Goal: Complete application form: Complete application form

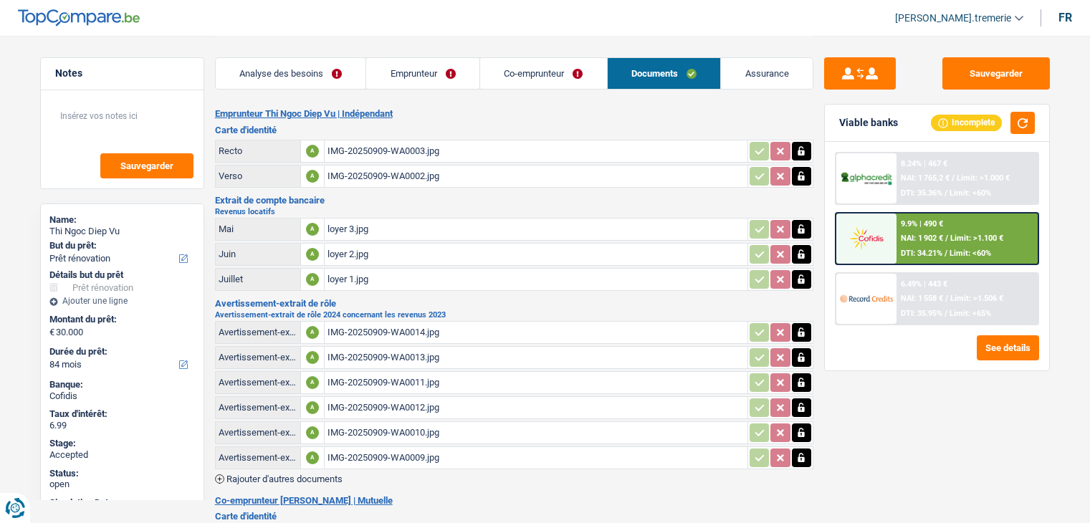
select select "renovation"
select select "84"
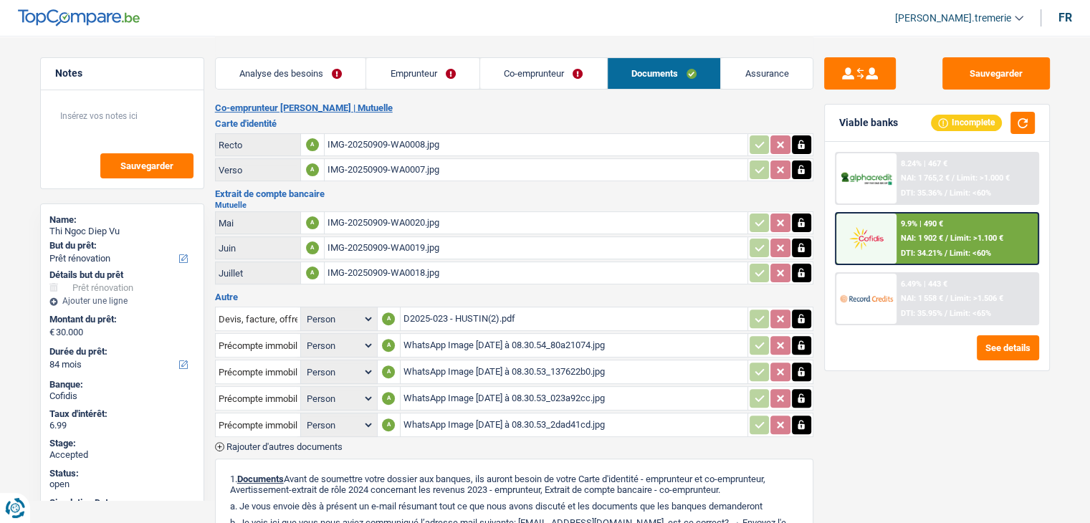
scroll to position [394, 0]
click at [482, 307] on div "D2025-023 - HUSTIN(2).pdf" at bounding box center [574, 318] width 341 height 22
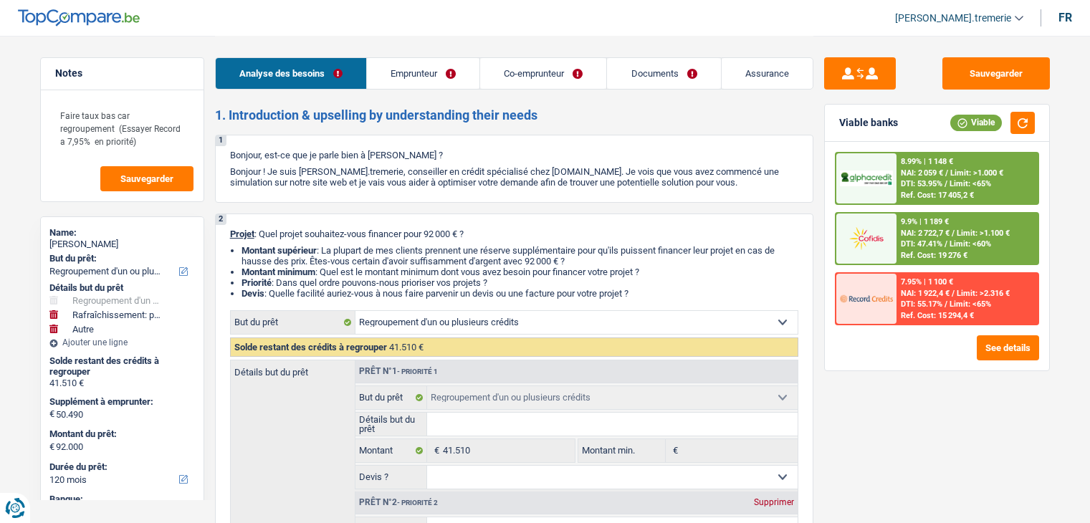
select select "refinancing"
select select "houseOrGarden"
select select "other"
select select "120"
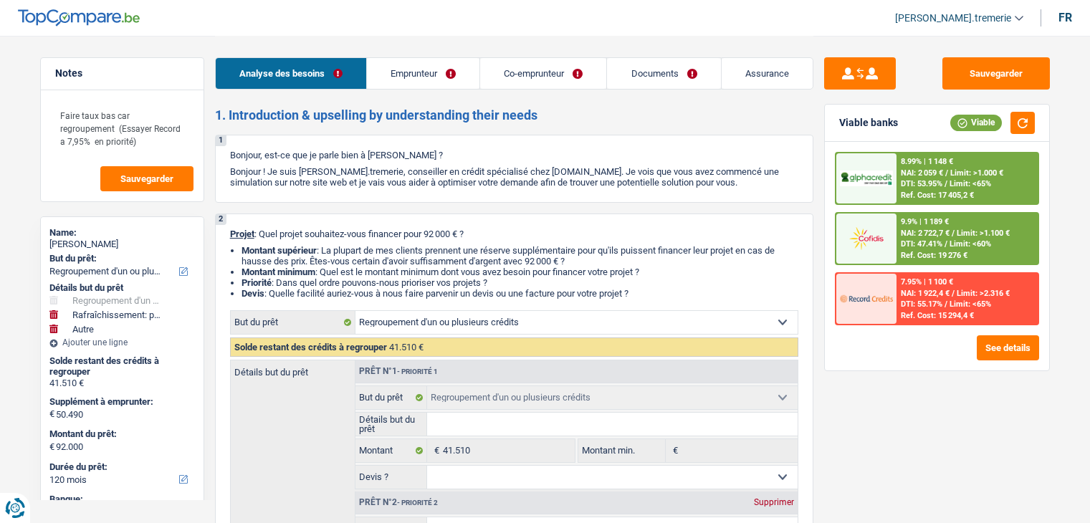
select select "cofidis"
select select "refinancing"
select select "houseOrGarden"
select select "yes"
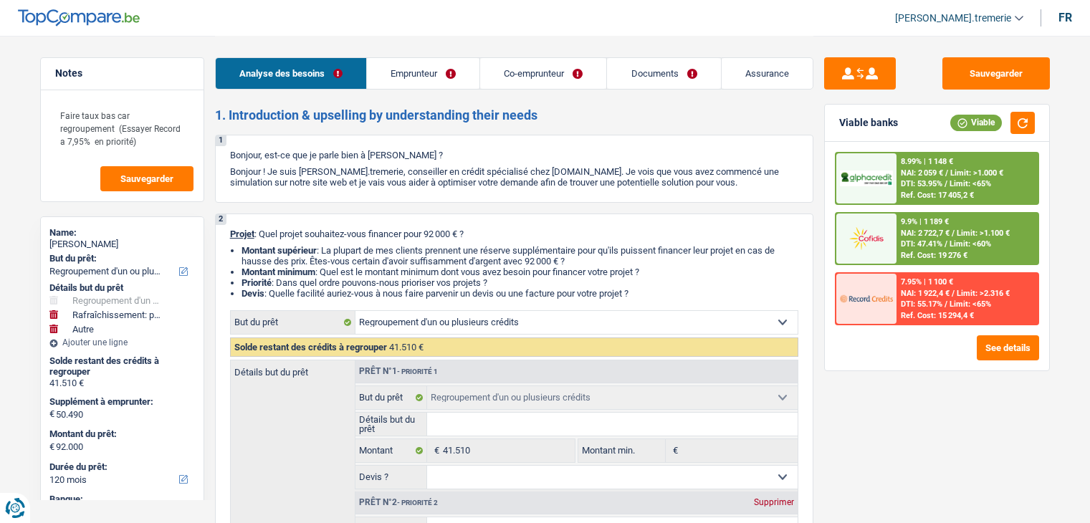
select select "other"
select select "120"
select select "publicEmployee"
select select "mutuality"
select select "netSalary"
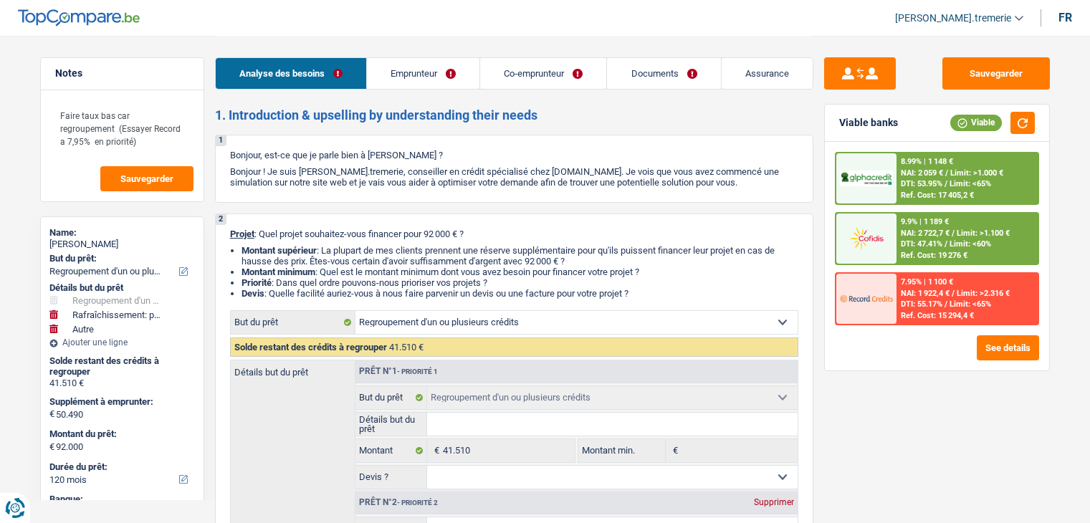
select select "mealVouchers"
select select "familyAllowances"
select select "mutualityIndemnity"
select select "familyAllowances"
select select "ownerWithMortgage"
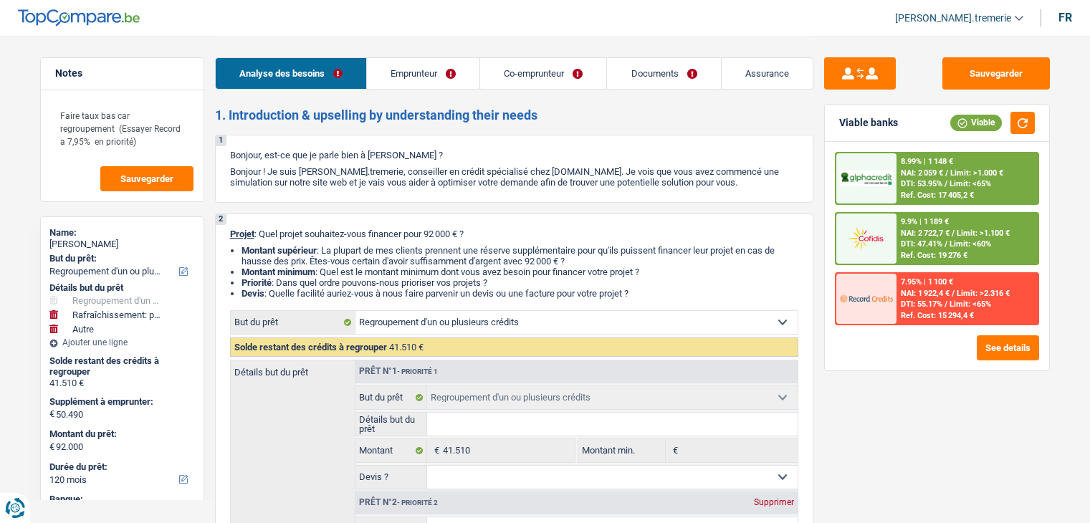
select select "cardOrCredit"
select select "mortgage"
select select "360"
select select "refinancing"
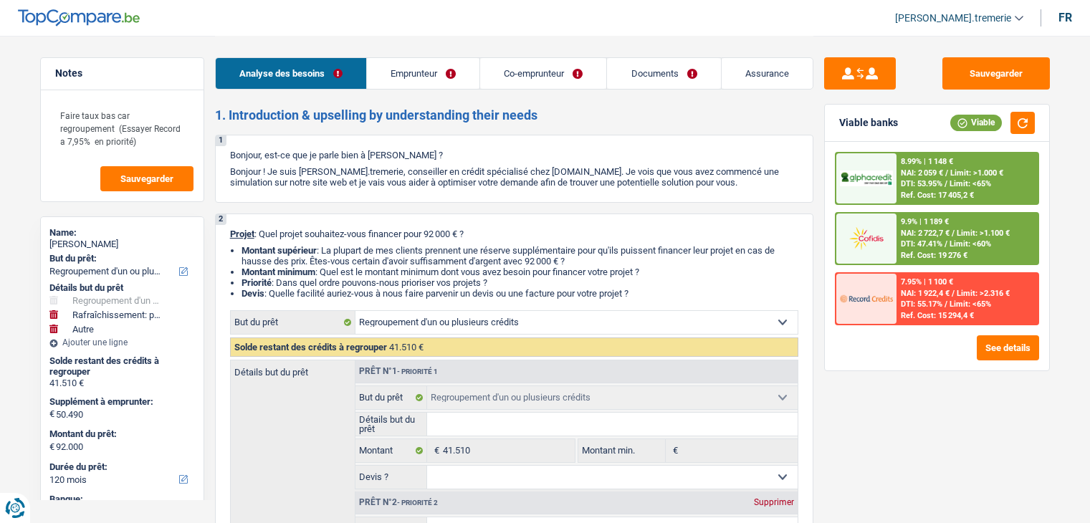
select select "refinancing"
select select "houseOrGarden"
select select "yes"
select select "other"
select select "120"
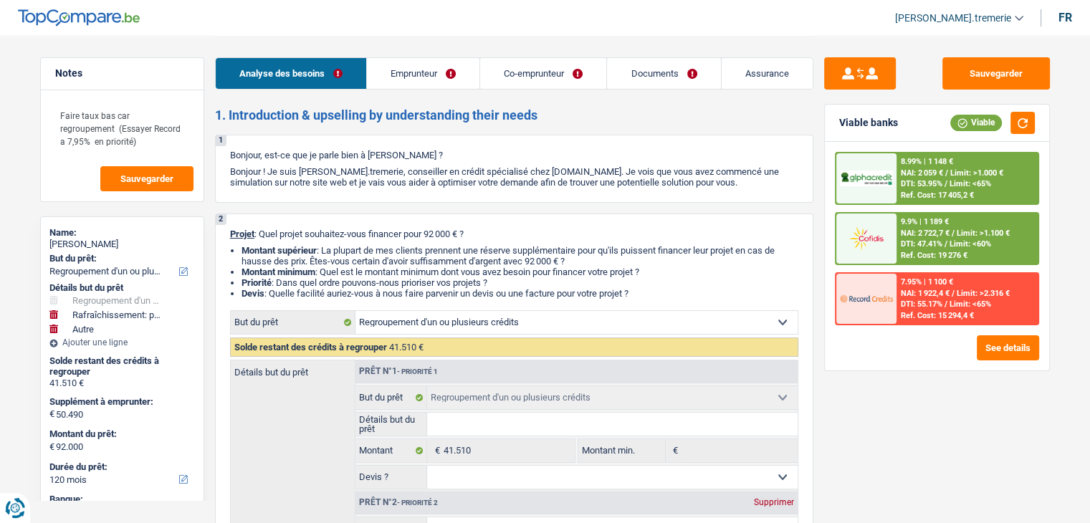
click at [410, 74] on link "Emprunteur" at bounding box center [423, 73] width 113 height 31
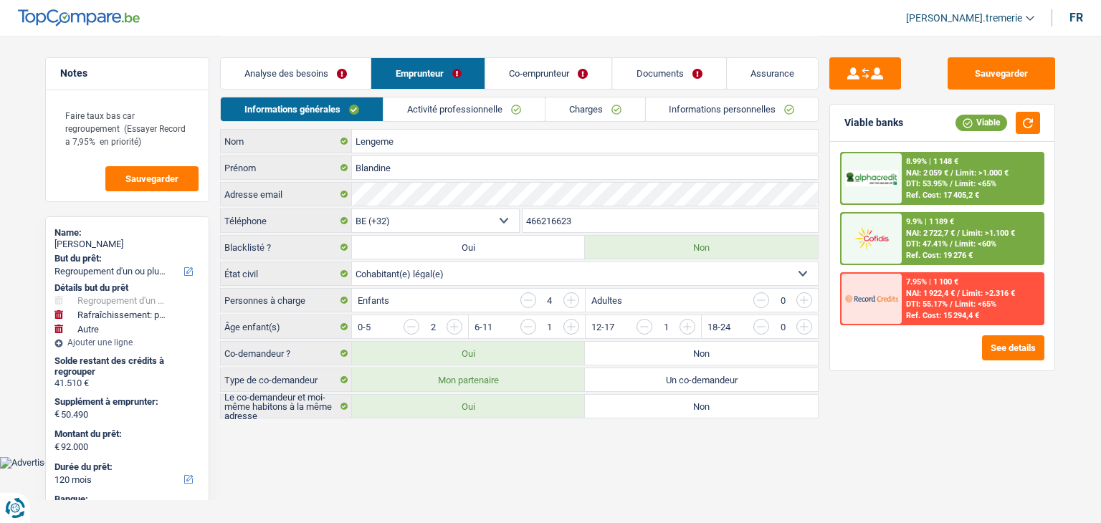
click at [700, 118] on link "Informations personnelles" at bounding box center [732, 109] width 173 height 24
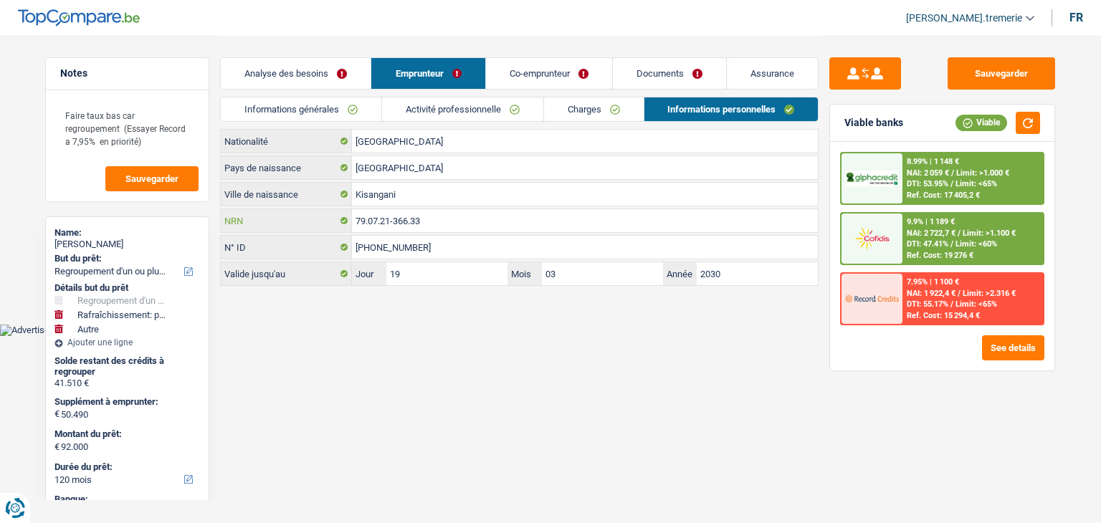
drag, startPoint x: 462, startPoint y: 219, endPoint x: 337, endPoint y: 221, distance: 125.5
click at [337, 221] on div "79.07.21-366.33 NRN" at bounding box center [519, 220] width 597 height 23
click at [308, 77] on link "Analyse des besoins" at bounding box center [296, 73] width 150 height 31
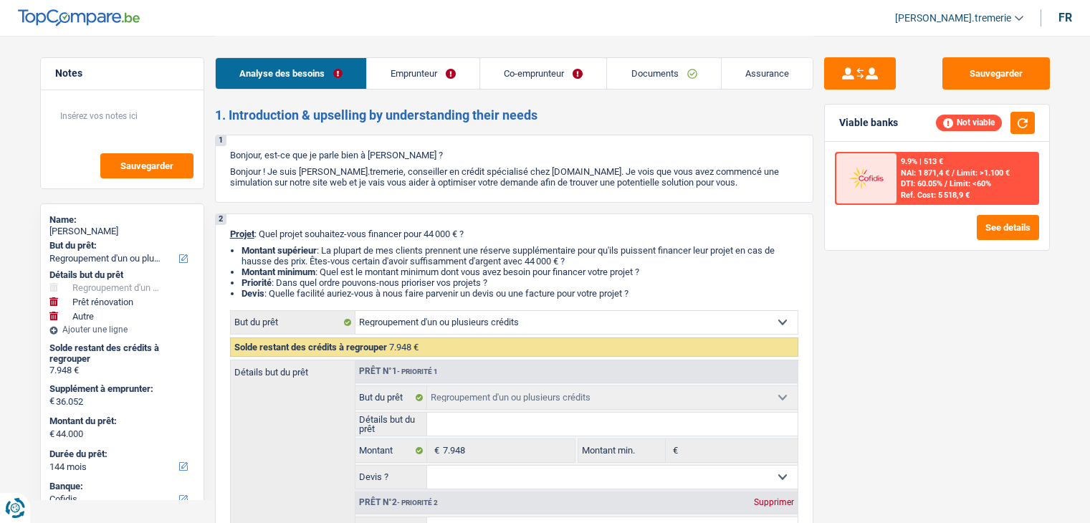
select select "refinancing"
select select "renovation"
select select "other"
select select "144"
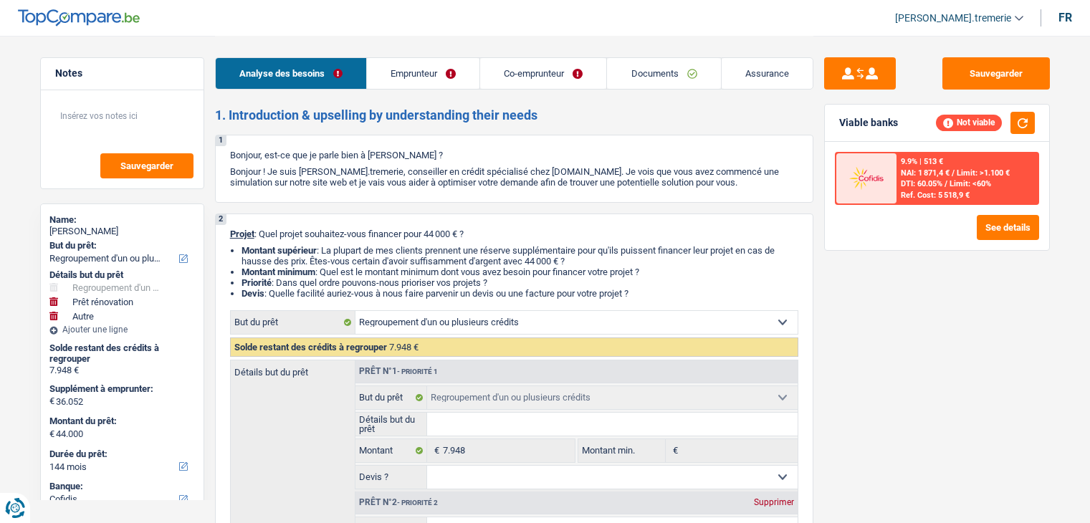
select select "cofidis"
select select "refinancing"
select select "renovation"
select select "yes"
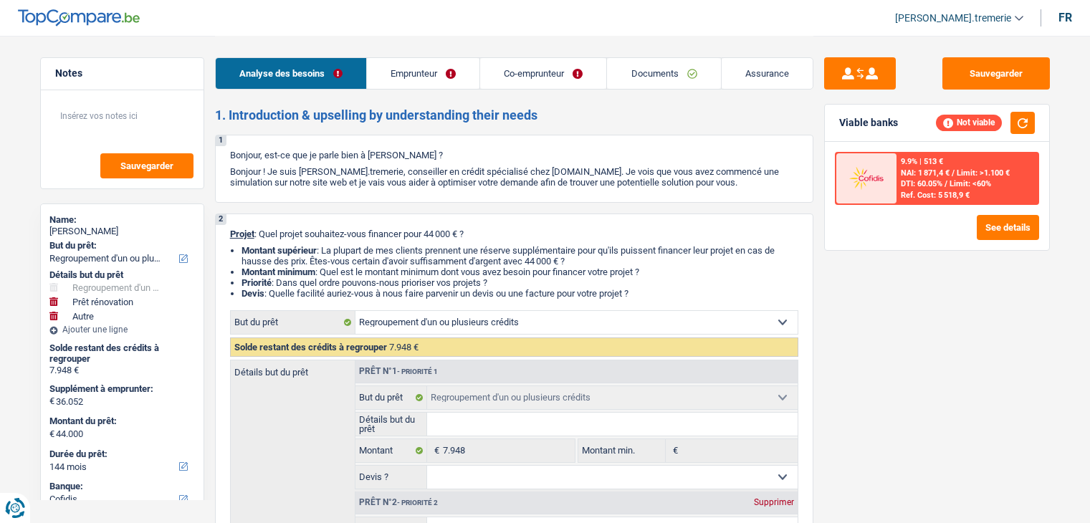
select select "other"
select select "144"
select select "mutuality"
select select "independent"
select select "familyAllowances"
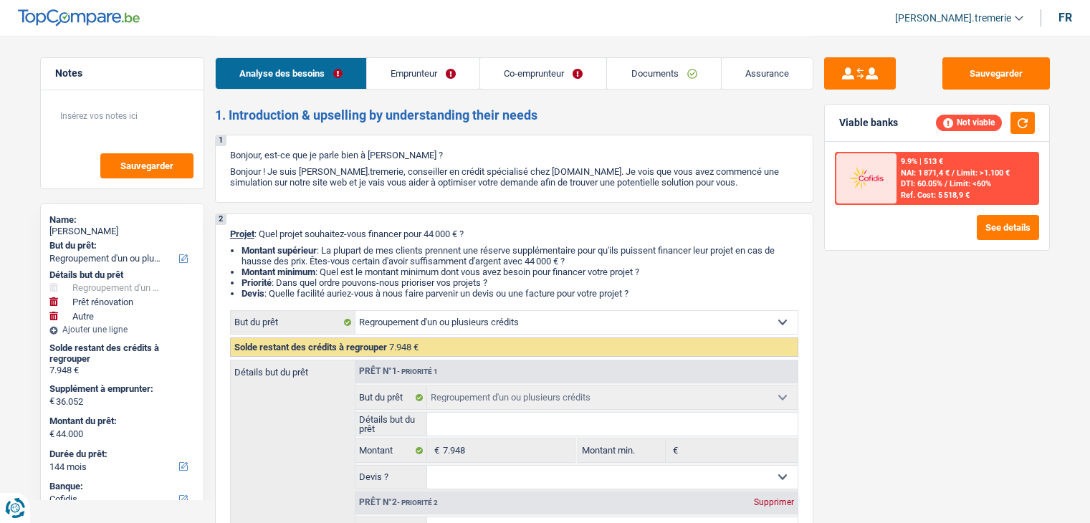
select select "mutualityIndemnity"
select select "netSalary"
select select "ownerWithMortgage"
select select "mortgage"
select select "300"
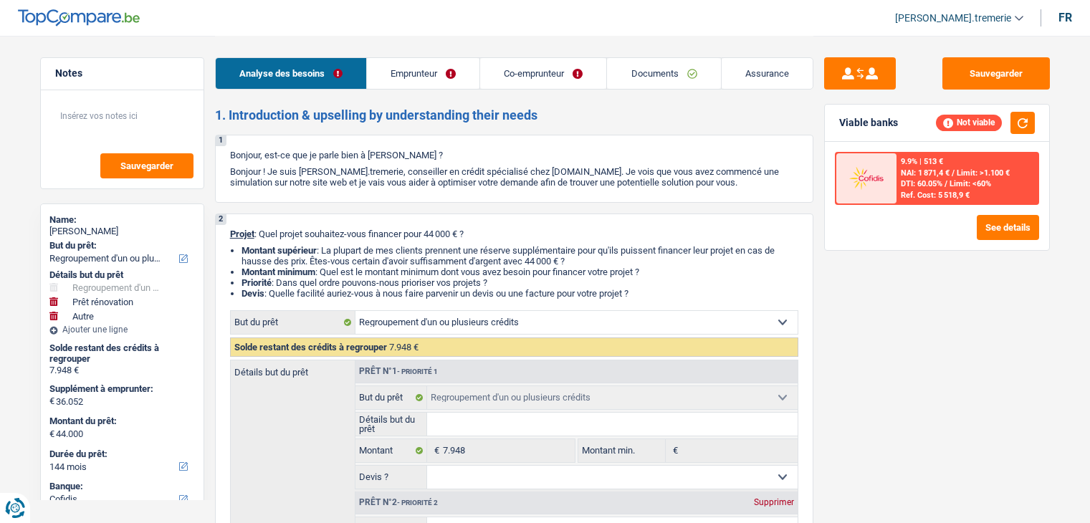
select select "renovationLoan"
select select "60"
select select "personalLoan"
select select "familyEvent"
select select "60"
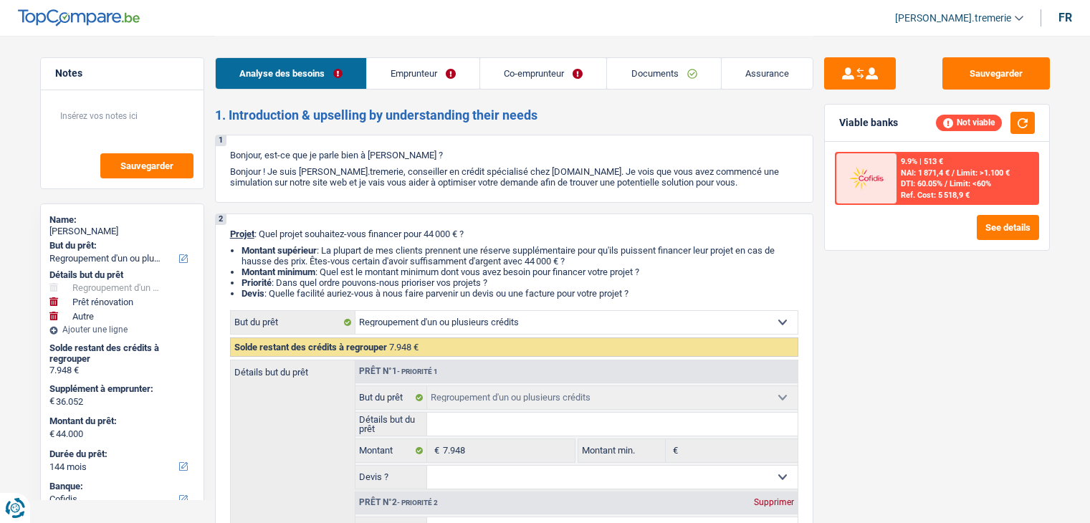
select select "refinancing"
select select "renovation"
select select "yes"
select select "other"
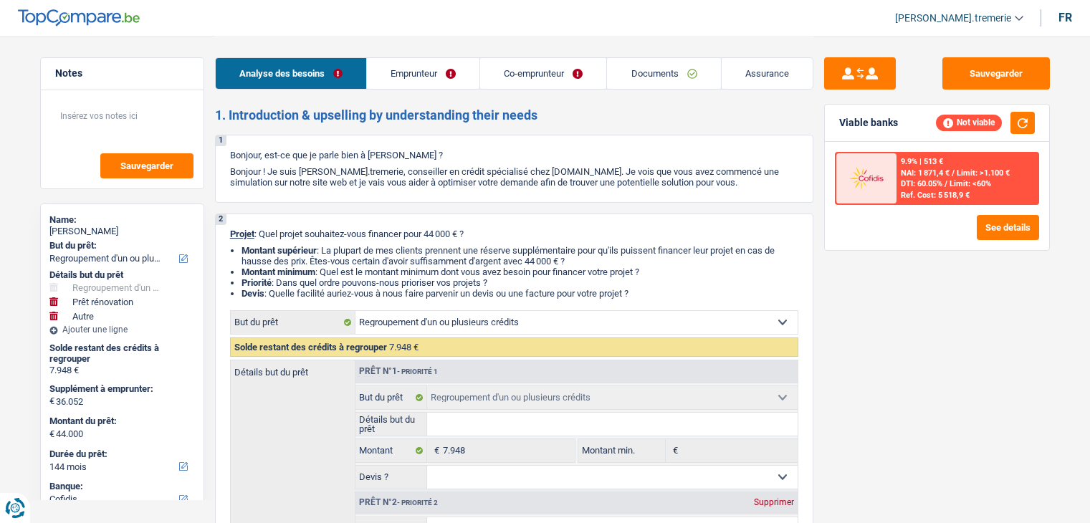
select select "144"
click at [445, 78] on link "Emprunteur" at bounding box center [423, 73] width 113 height 31
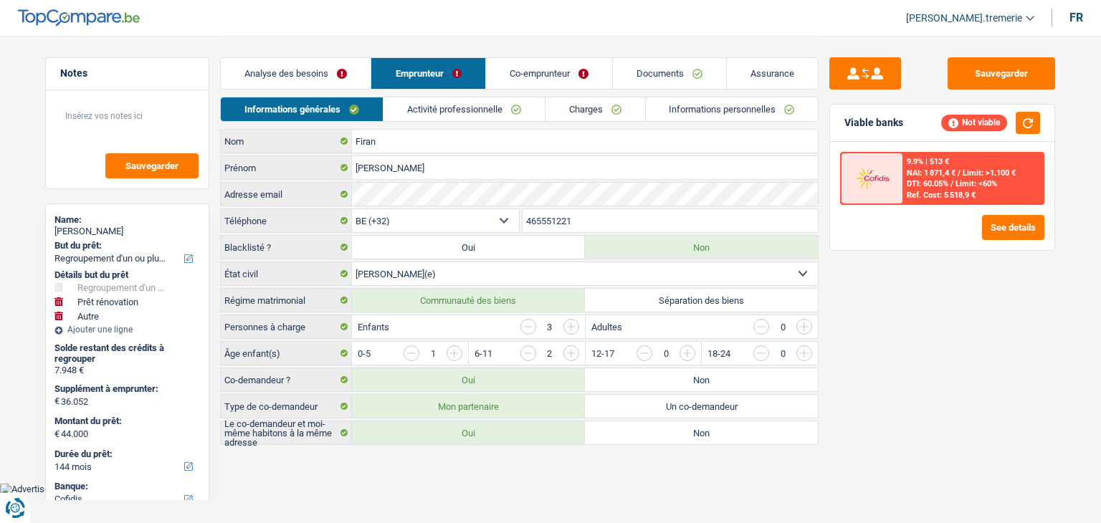
click at [583, 109] on link "Charges" at bounding box center [595, 109] width 100 height 24
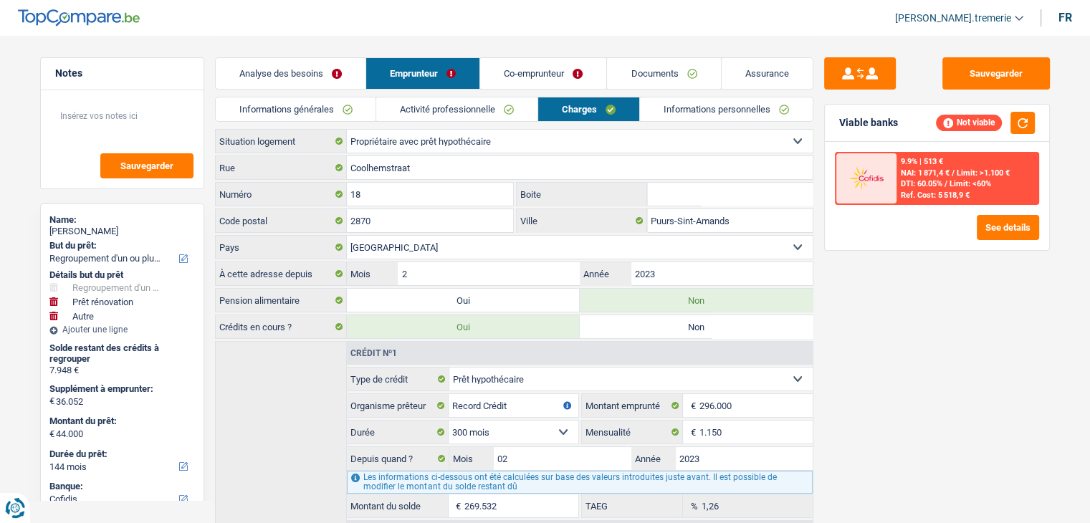
click at [966, 13] on span "[PERSON_NAME].tremerie" at bounding box center [953, 18] width 116 height 12
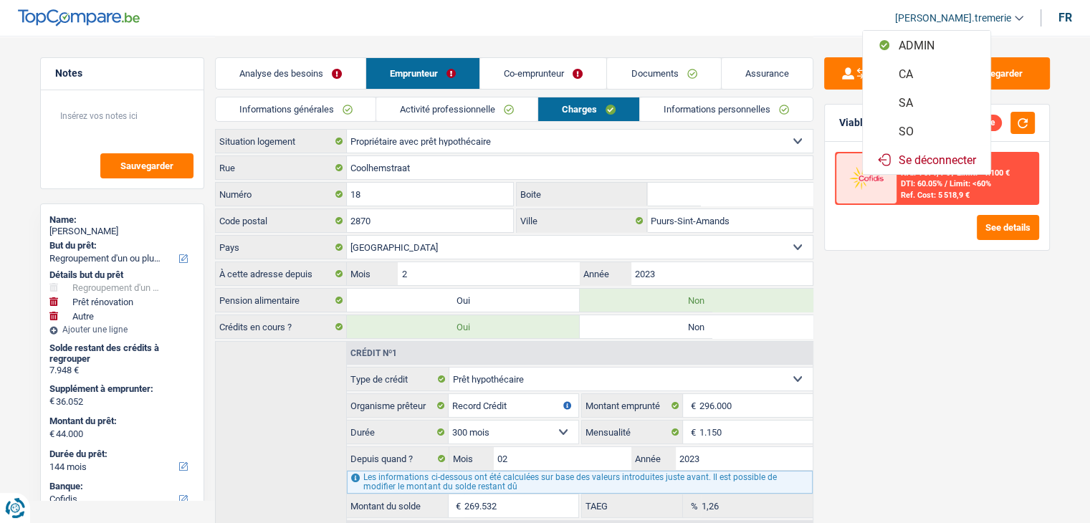
click at [924, 121] on button "SO" at bounding box center [927, 131] width 128 height 29
select select "144"
select select "120"
select select "refinancing"
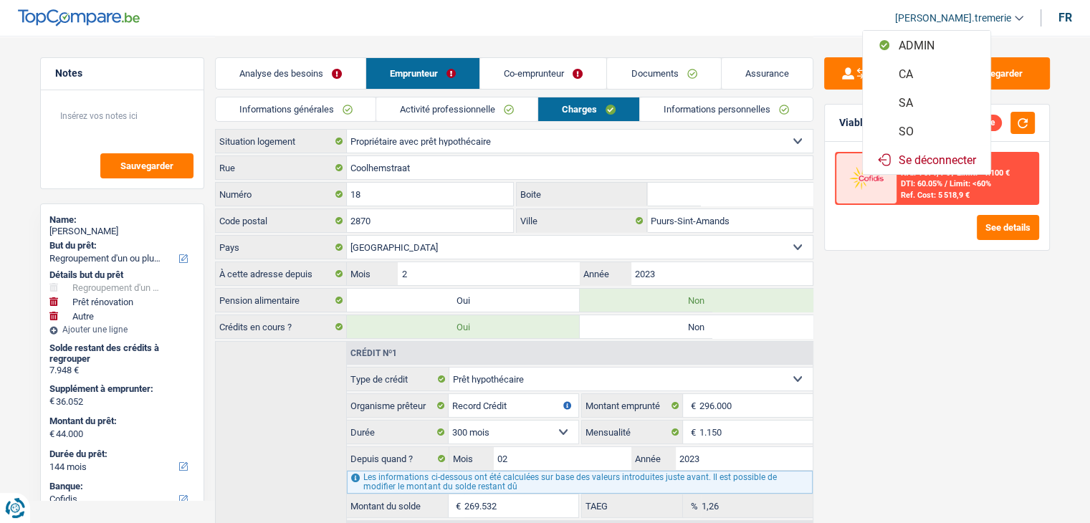
select select "renovation"
select select "yes"
select select "other"
select select "144"
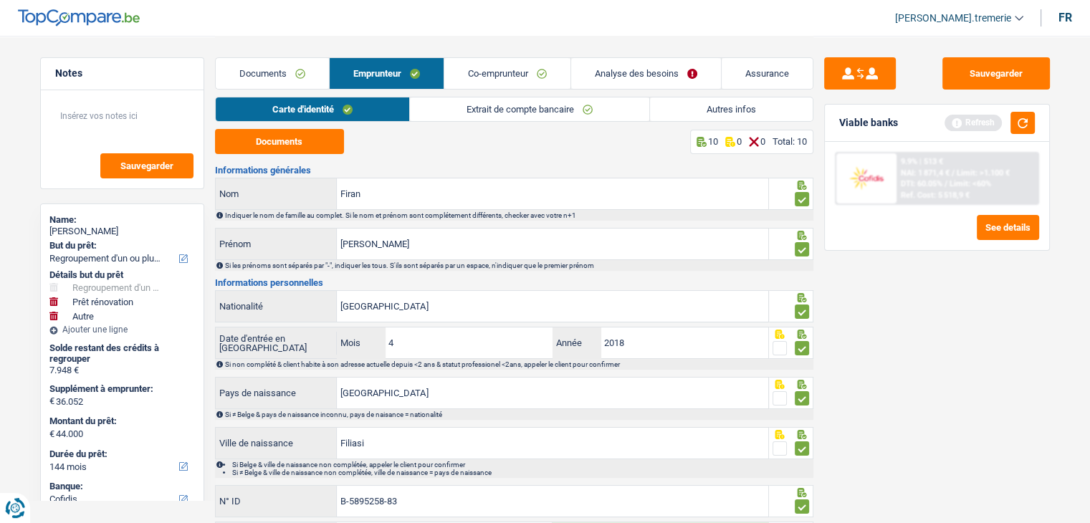
click at [657, 80] on link "Analyse des besoins" at bounding box center [646, 73] width 150 height 31
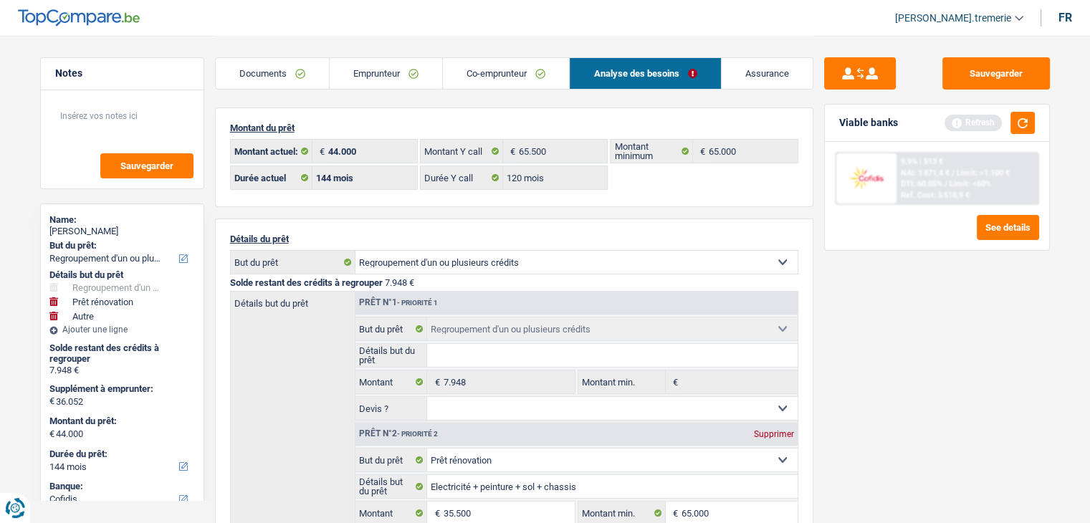
click at [370, 80] on link "Emprunteur" at bounding box center [386, 73] width 113 height 31
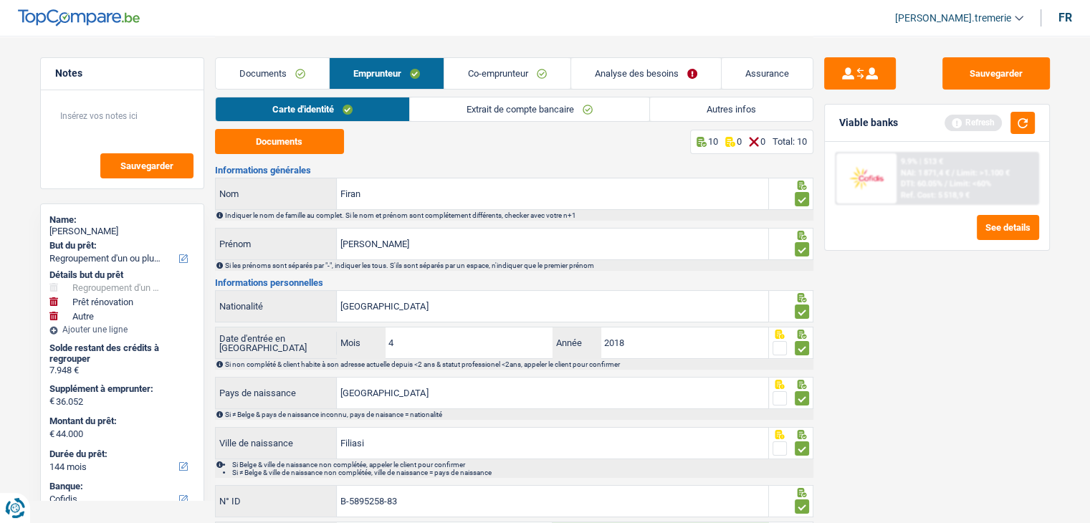
click at [695, 114] on link "Autres infos" at bounding box center [731, 109] width 163 height 24
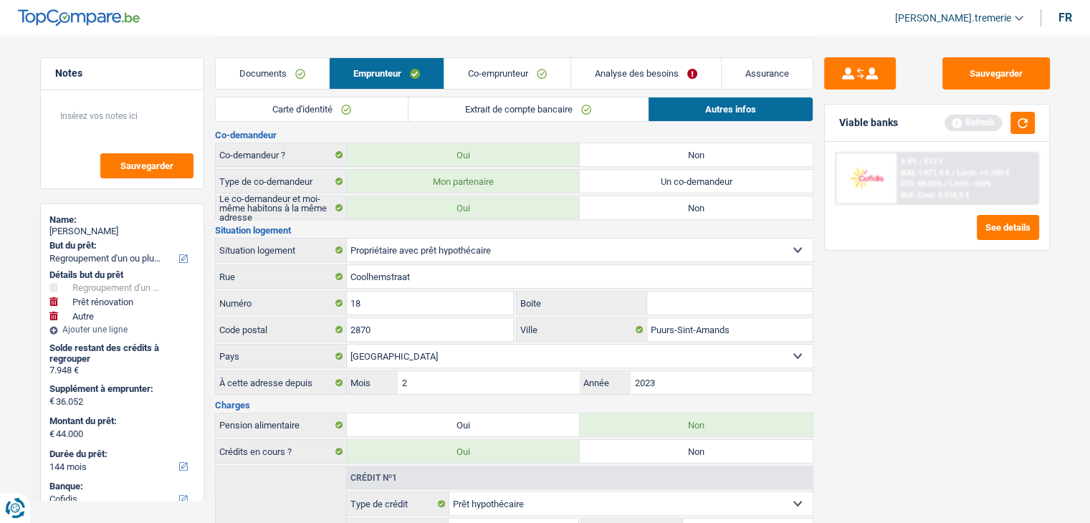
scroll to position [330, 0]
click at [438, 242] on select "Locataire Propriétaire avec prêt hypothécaire Propriétaire sans prêt hypothécai…" at bounding box center [580, 251] width 466 height 23
click at [347, 240] on select "Locataire Propriétaire avec prêt hypothécaire Propriétaire sans prêt hypothécai…" at bounding box center [580, 251] width 466 height 23
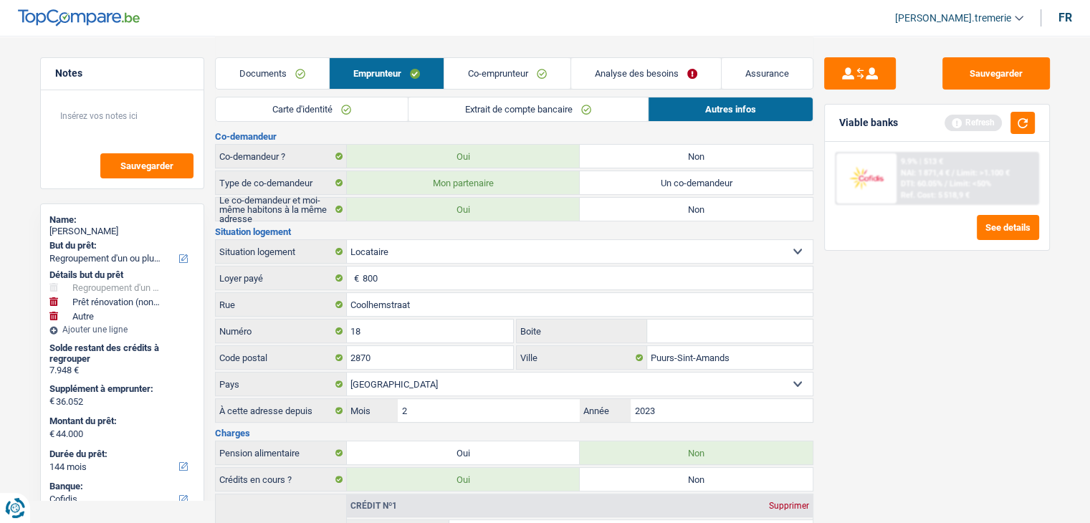
click at [421, 247] on select "Locataire Propriétaire avec prêt hypothécaire Propriétaire sans prêt hypothécai…" at bounding box center [580, 251] width 466 height 23
select select "ownerWithMortgage"
click at [347, 240] on select "Locataire Propriétaire avec prêt hypothécaire Propriétaire sans prêt hypothécai…" at bounding box center [580, 251] width 466 height 23
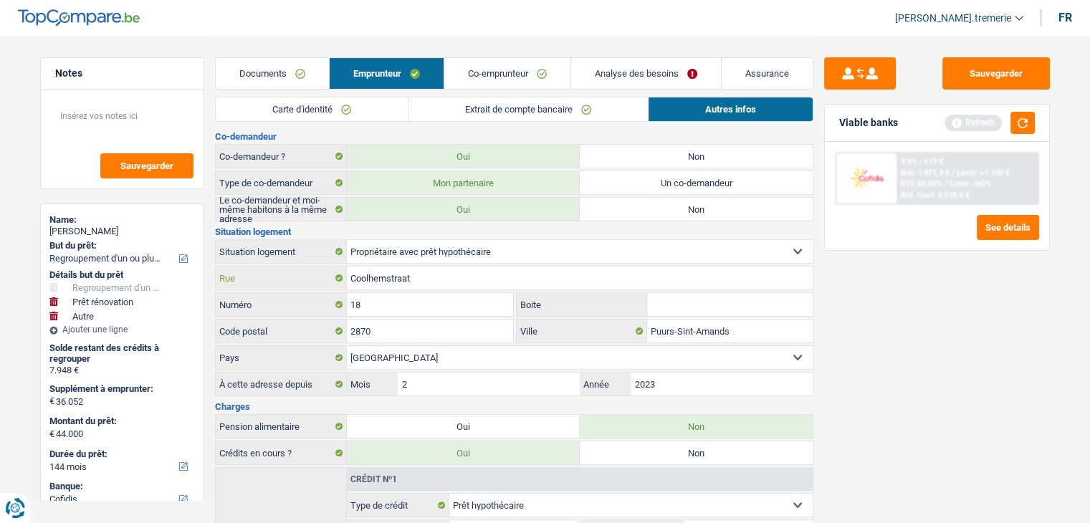
drag, startPoint x: 437, startPoint y: 274, endPoint x: 315, endPoint y: 267, distance: 122.1
click at [315, 267] on div "Coolhemstraat Rue" at bounding box center [514, 278] width 597 height 23
click at [667, 67] on link "Analyse des besoins" at bounding box center [646, 73] width 150 height 31
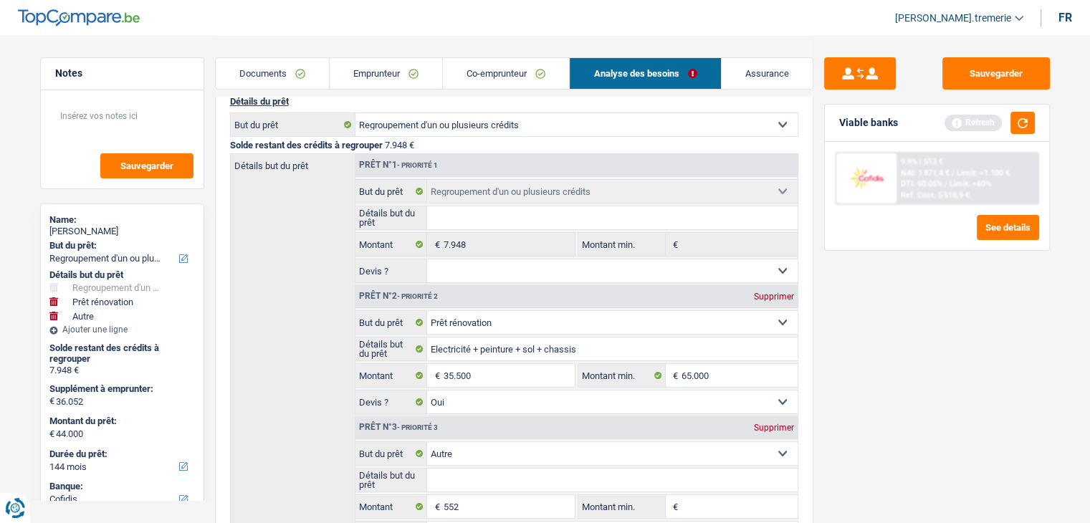
scroll to position [140, 0]
click at [410, 70] on link "Emprunteur" at bounding box center [386, 73] width 113 height 31
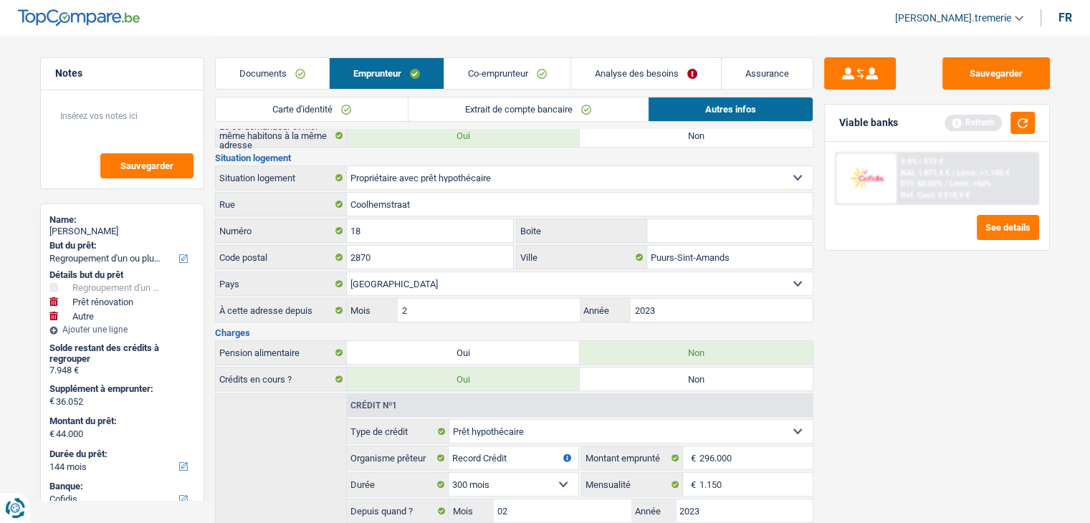
scroll to position [401, 0]
click at [394, 187] on div "Locataire Propriétaire avec prêt hypothécaire Propriétaire sans prêt hypothécai…" at bounding box center [514, 180] width 599 height 24
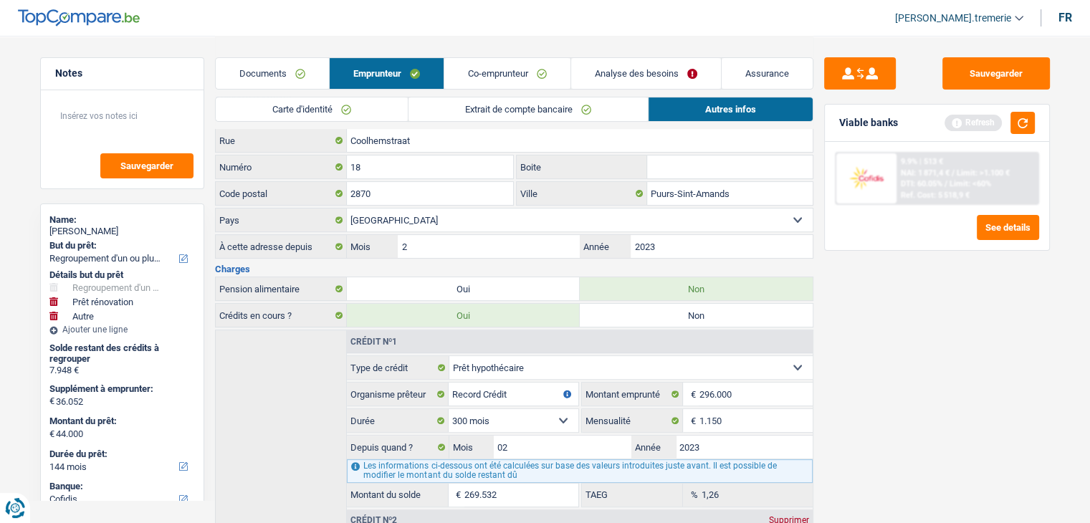
scroll to position [467, 0]
click at [510, 86] on link "Co-emprunteur" at bounding box center [507, 73] width 126 height 31
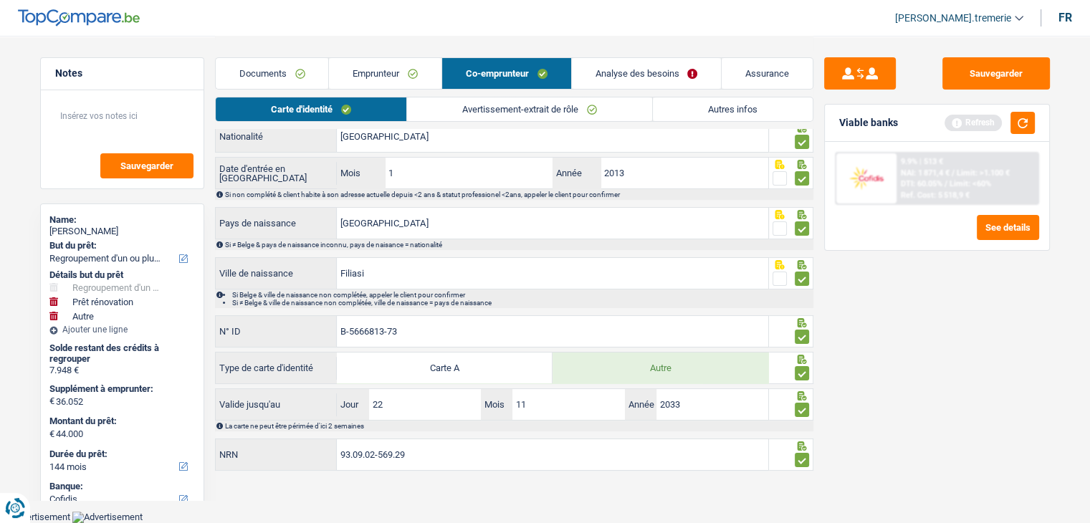
scroll to position [166, 0]
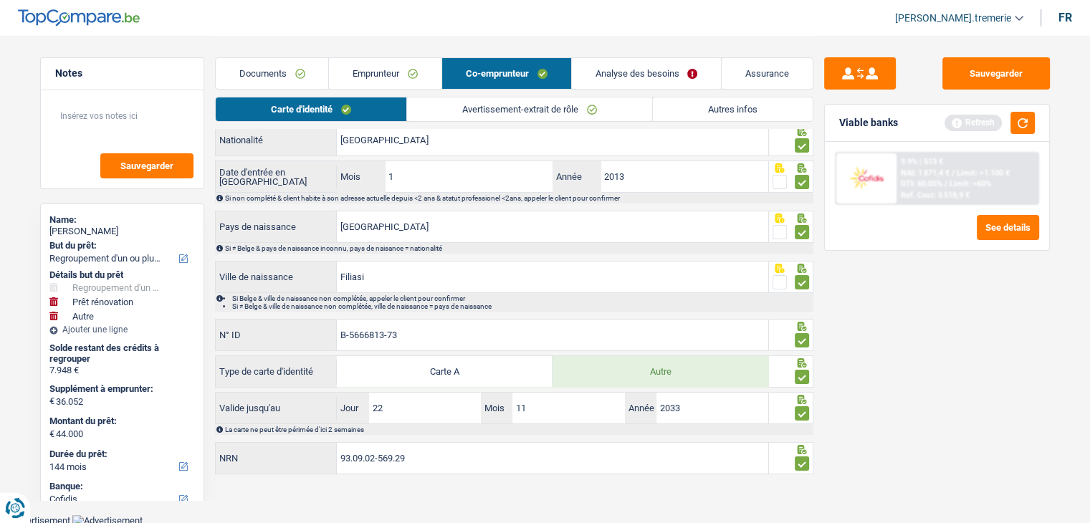
click at [402, 71] on link "Emprunteur" at bounding box center [385, 73] width 113 height 31
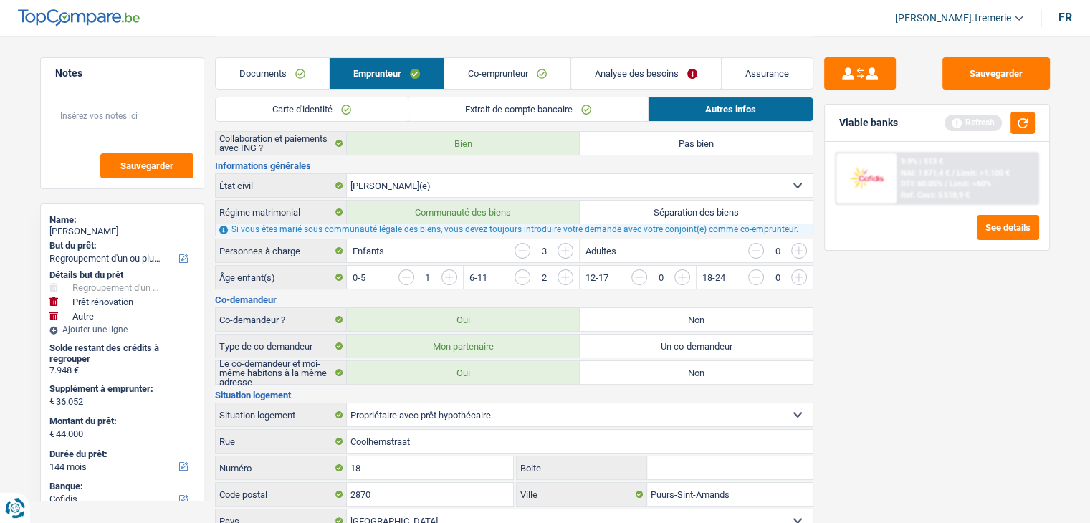
click at [470, 103] on link "Extrait de compte bancaire" at bounding box center [528, 109] width 239 height 24
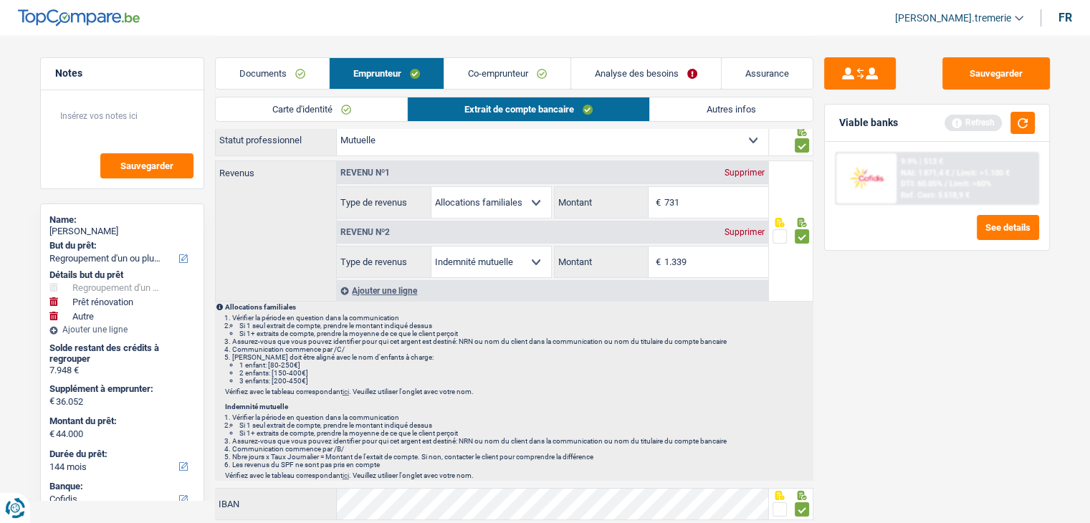
scroll to position [0, 0]
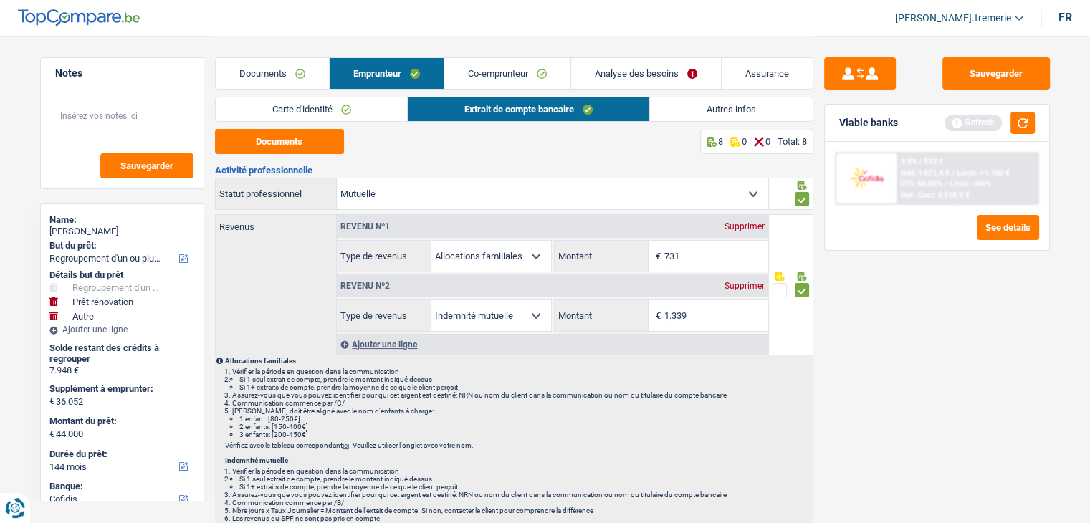
click at [517, 85] on link "Co-emprunteur" at bounding box center [507, 73] width 126 height 31
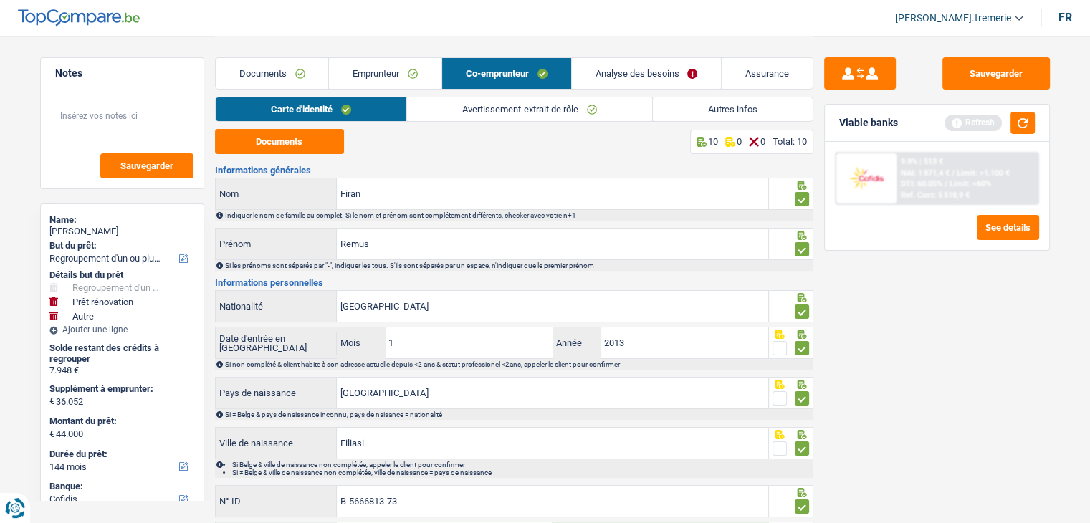
click at [504, 115] on link "Avertissement-extrait de rôle" at bounding box center [529, 109] width 245 height 24
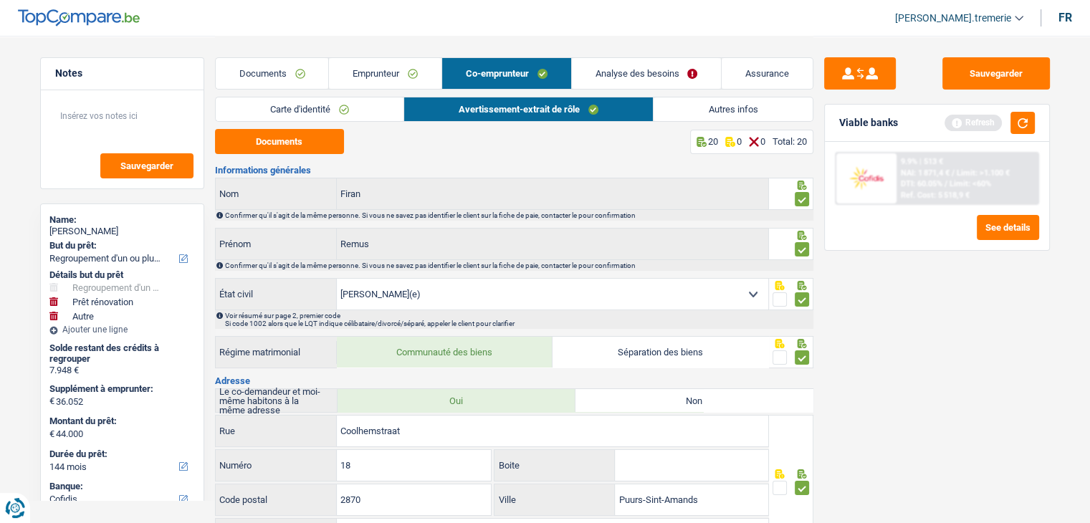
click at [292, 80] on link "Documents" at bounding box center [272, 73] width 113 height 31
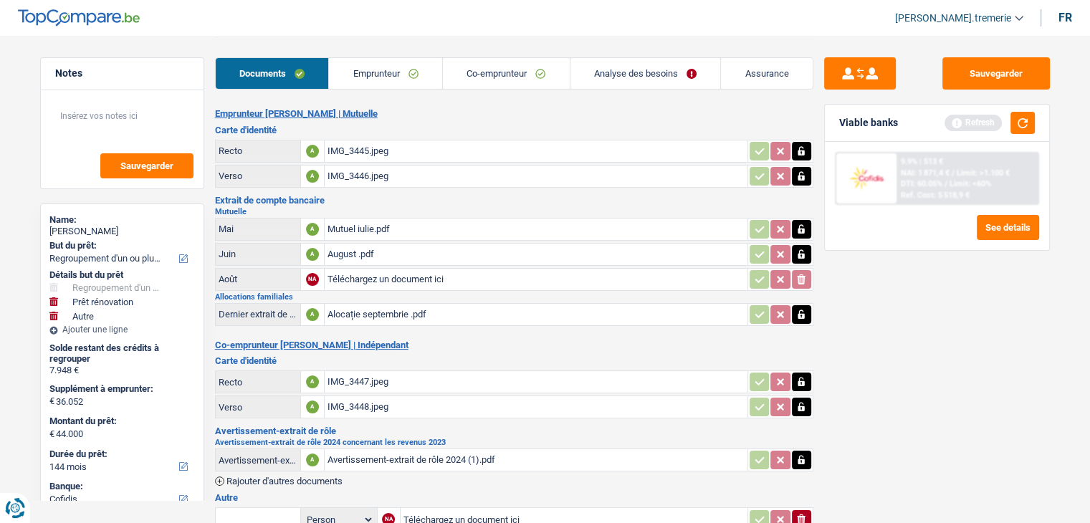
click at [401, 77] on link "Emprunteur" at bounding box center [385, 73] width 113 height 31
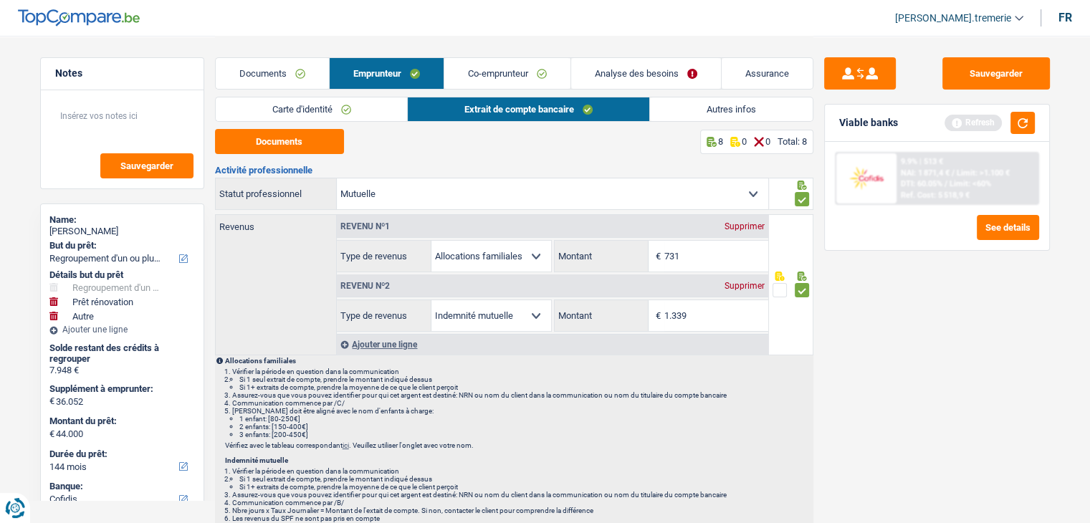
click at [674, 110] on link "Autres infos" at bounding box center [731, 109] width 163 height 24
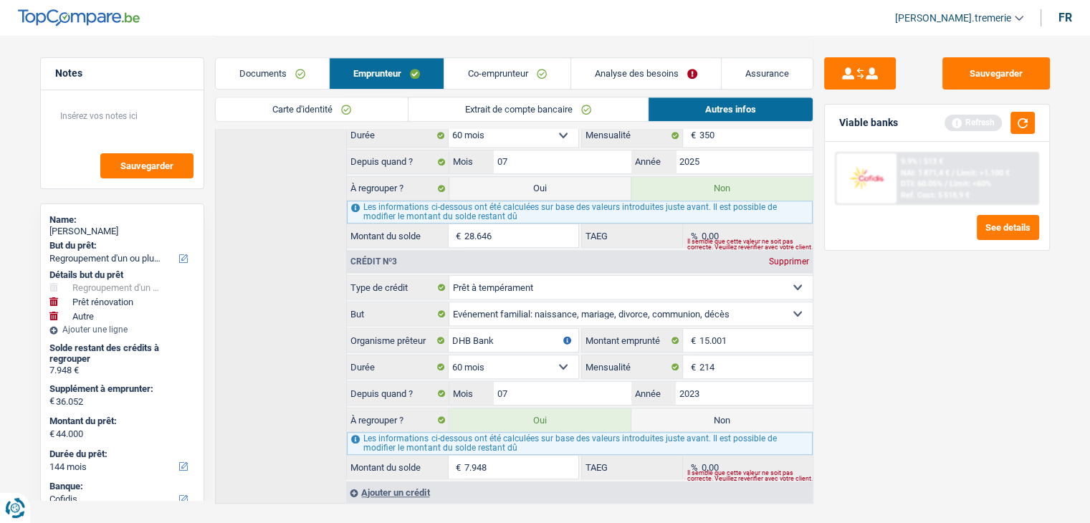
scroll to position [949, 0]
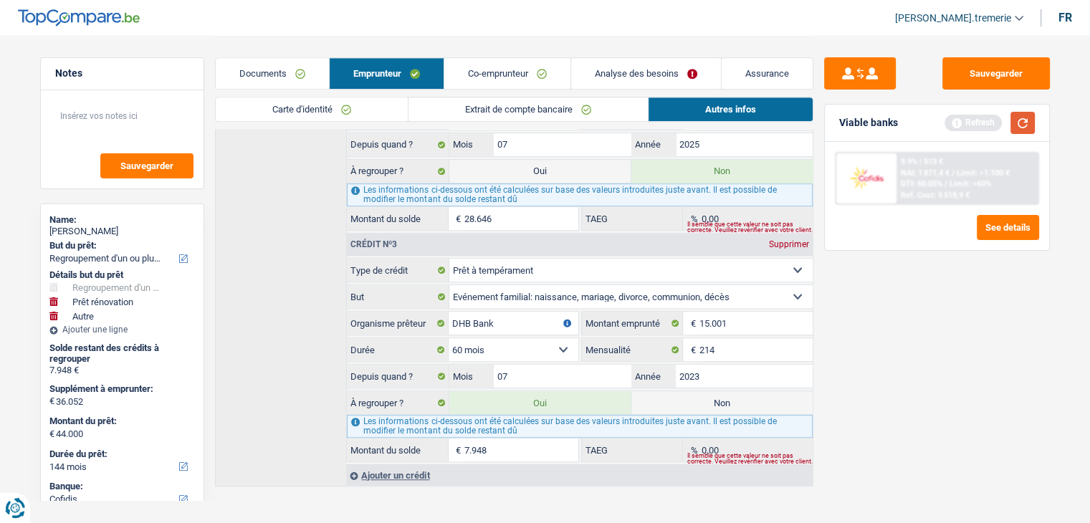
click at [1026, 123] on button "button" at bounding box center [1023, 123] width 24 height 22
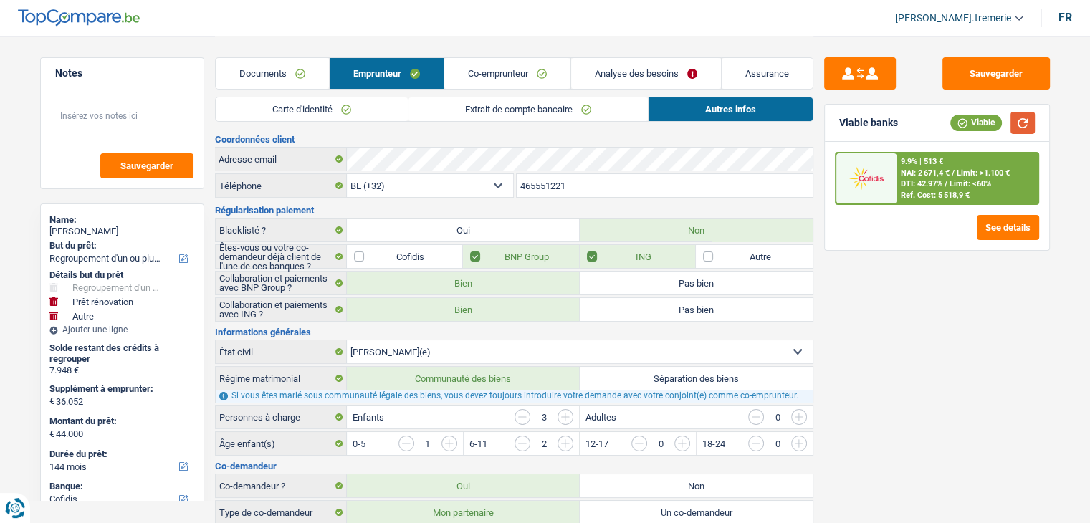
scroll to position [0, 0]
click at [608, 70] on link "Analyse des besoins" at bounding box center [646, 73] width 150 height 31
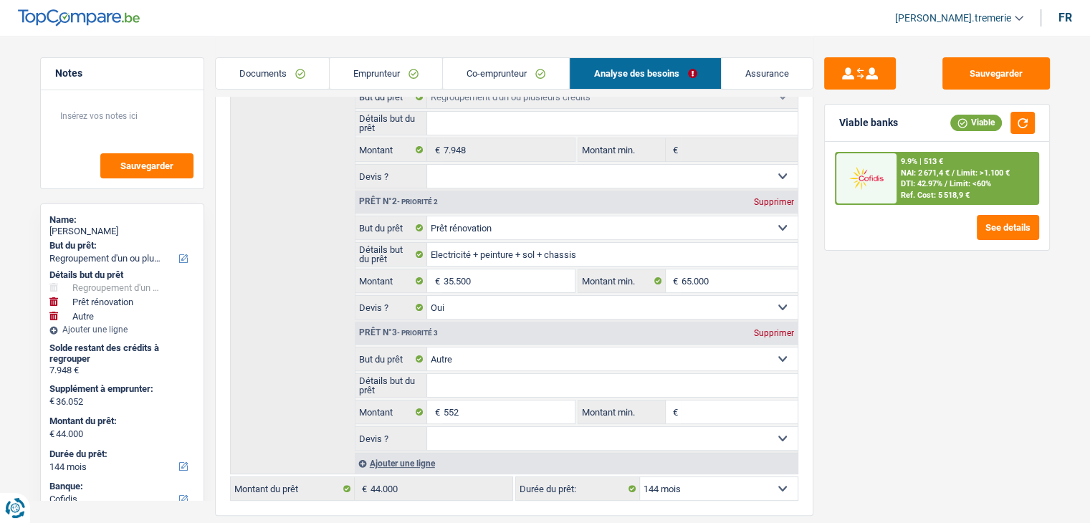
scroll to position [247, 0]
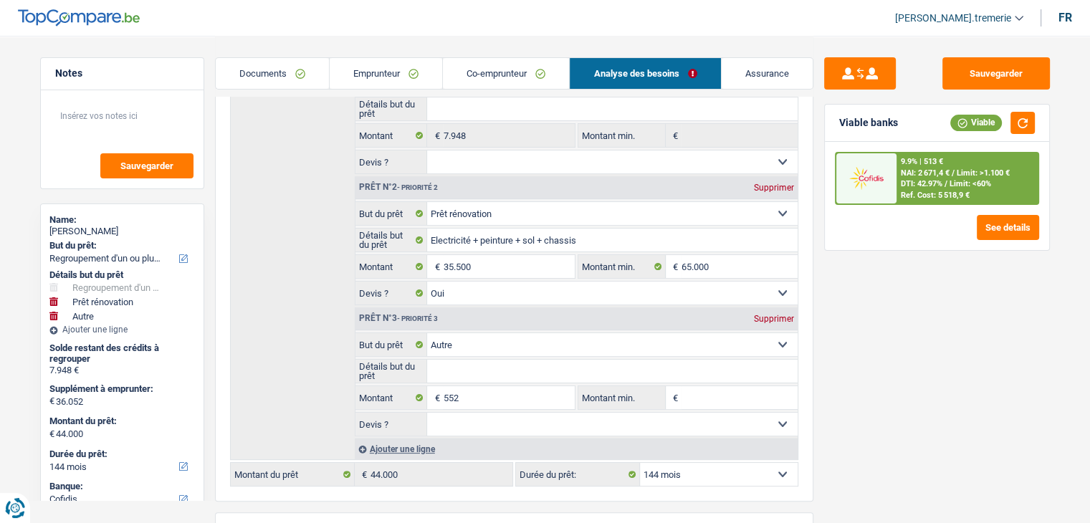
click at [682, 469] on select "12 mois 18 mois 24 mois 30 mois 36 mois 42 mois 48 mois 60 mois 72 mois 84 mois…" at bounding box center [719, 474] width 158 height 23
select select "120"
click at [640, 463] on select "12 mois 18 mois 24 mois 30 mois 36 mois 42 mois 48 mois 60 mois 72 mois 84 mois…" at bounding box center [719, 474] width 158 height 23
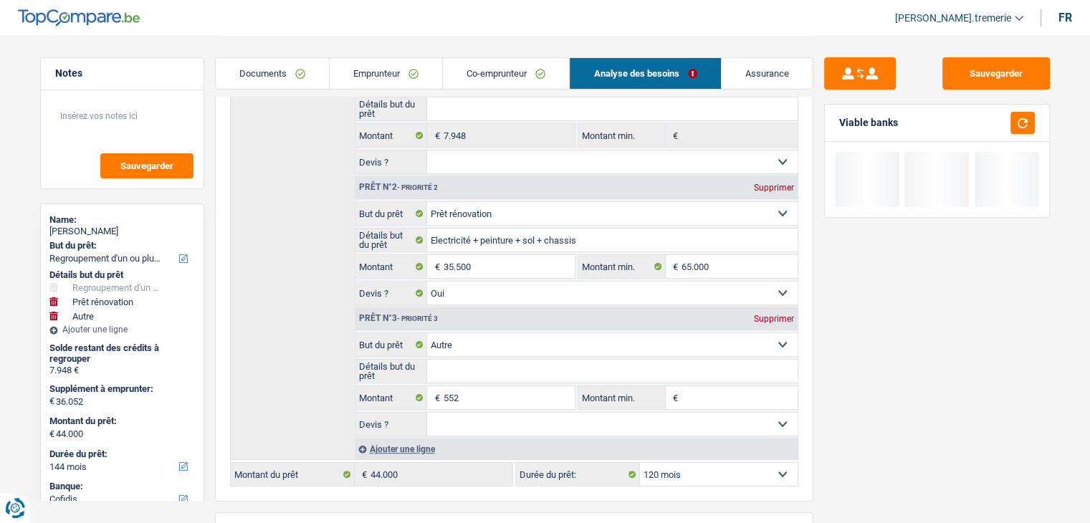
select select "120"
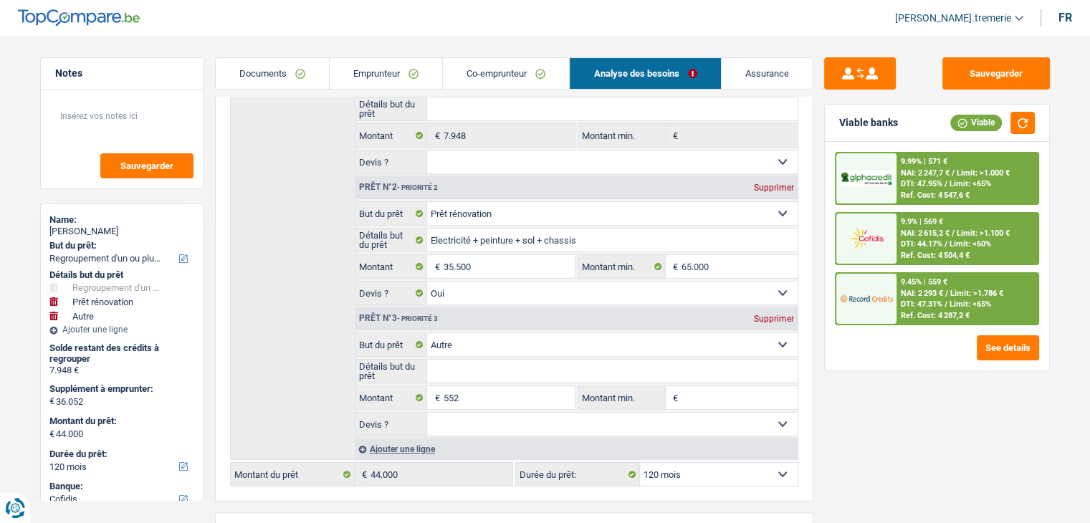
click at [285, 82] on link "Documents" at bounding box center [272, 73] width 113 height 31
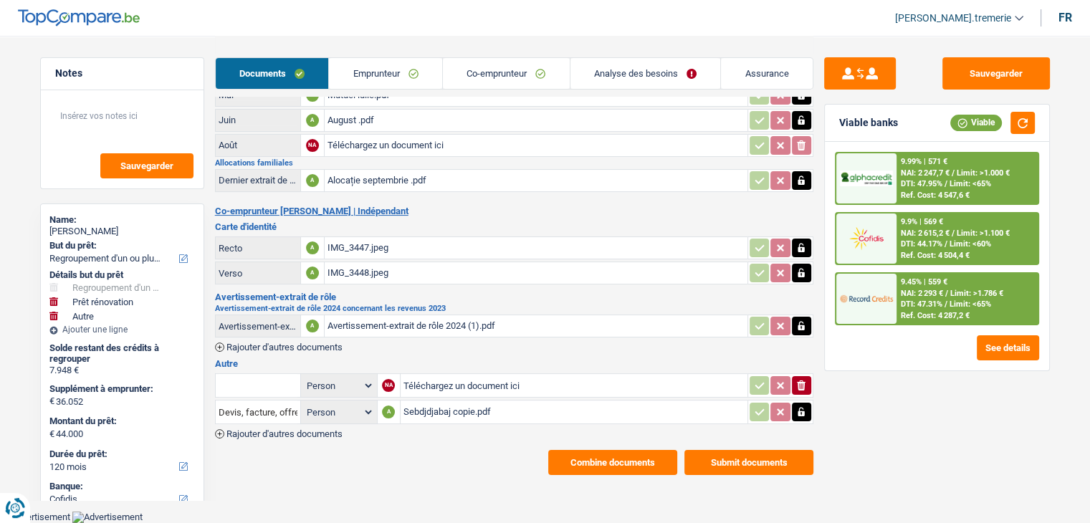
scroll to position [123, 0]
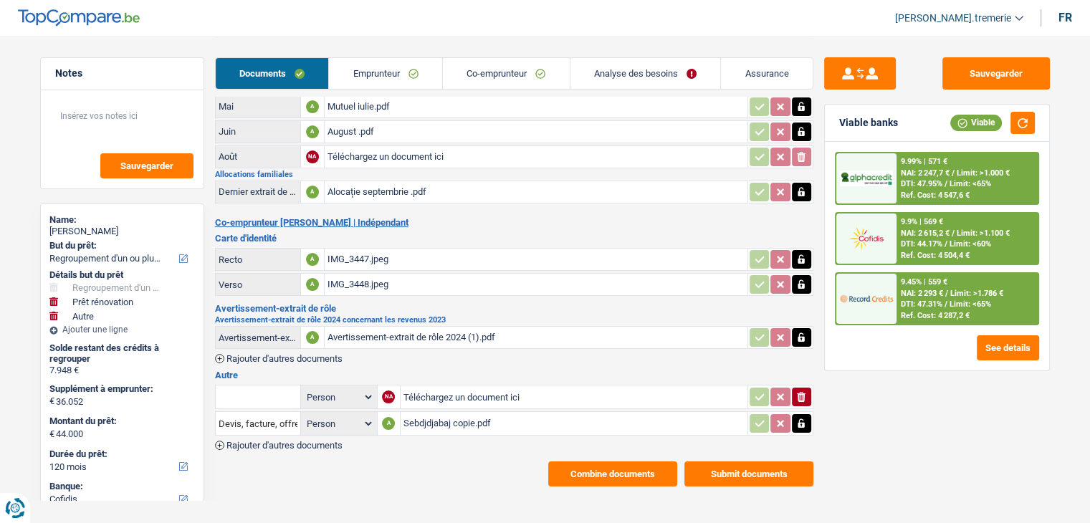
click at [461, 416] on div "Sebdjdjabaj copie.pdf" at bounding box center [574, 424] width 341 height 22
click at [401, 64] on link "Emprunteur" at bounding box center [385, 73] width 113 height 31
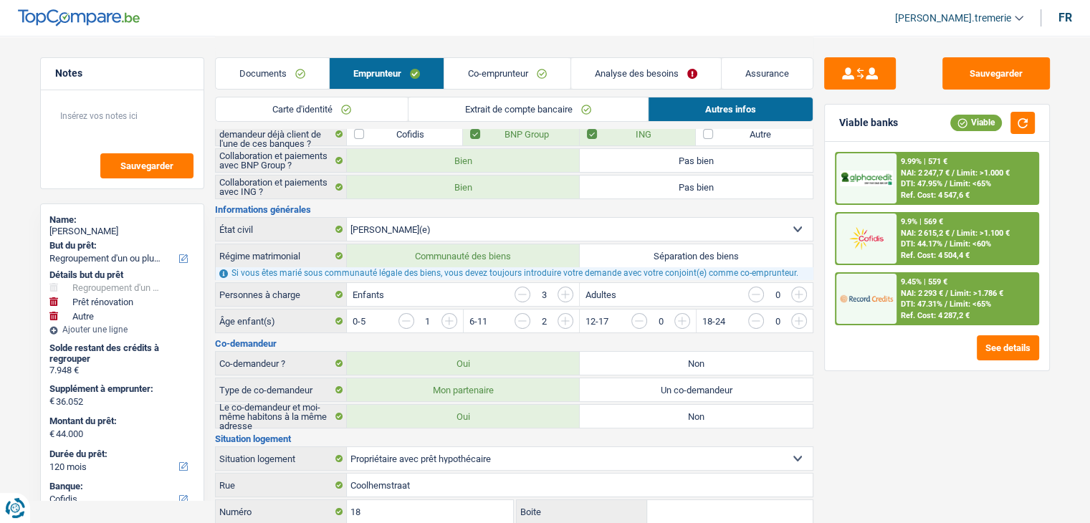
scroll to position [0, 0]
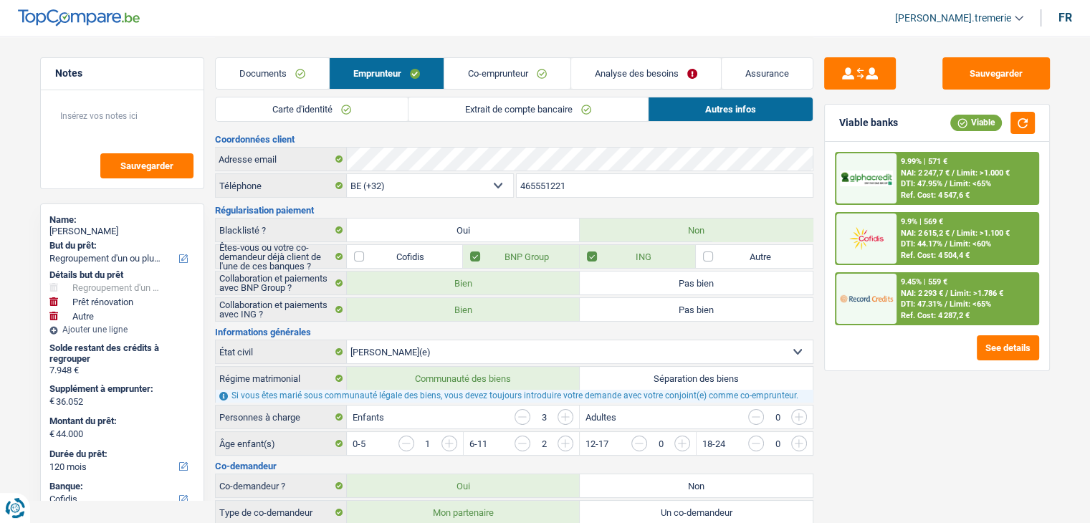
click at [499, 101] on link "Extrait de compte bancaire" at bounding box center [528, 109] width 239 height 24
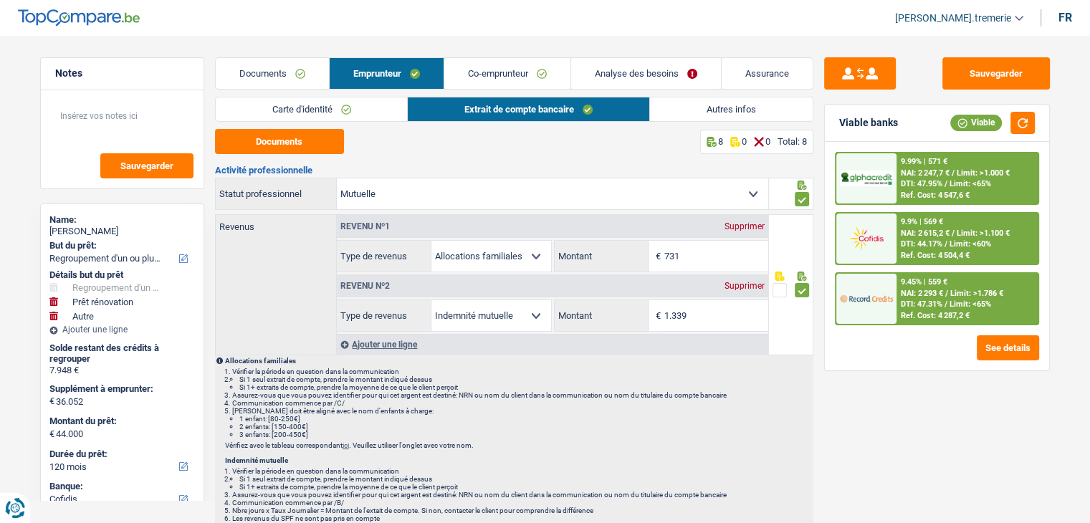
click at [714, 107] on link "Autres infos" at bounding box center [731, 109] width 163 height 24
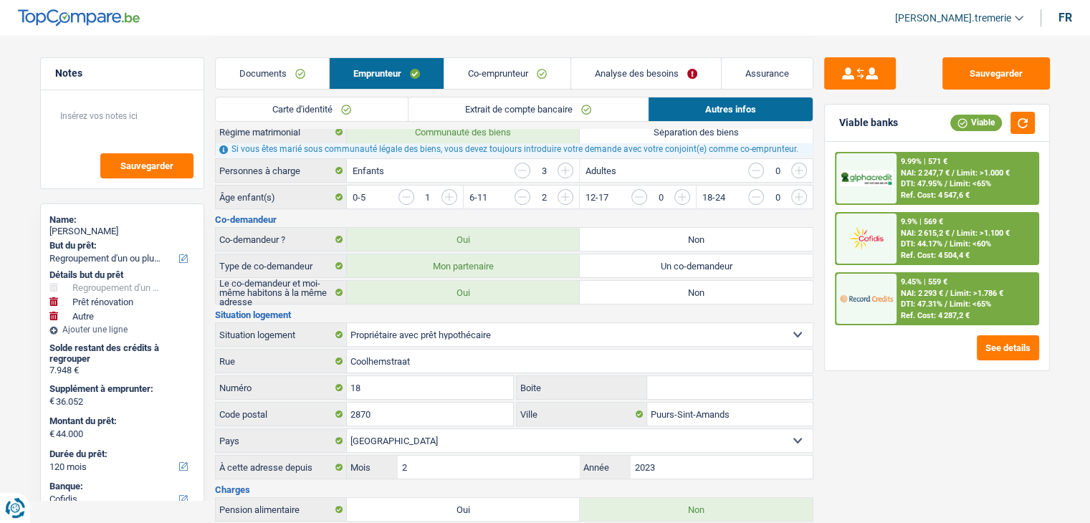
scroll to position [252, 0]
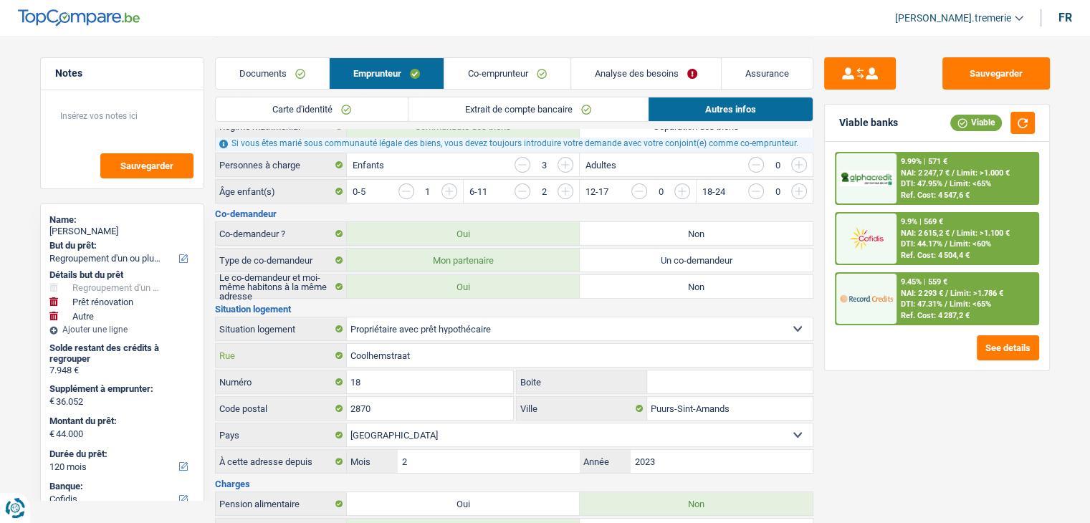
drag, startPoint x: 424, startPoint y: 350, endPoint x: 306, endPoint y: 339, distance: 118.8
click at [306, 344] on div "Coolhemstraat Rue" at bounding box center [514, 355] width 597 height 23
